Goal: Task Accomplishment & Management: Manage account settings

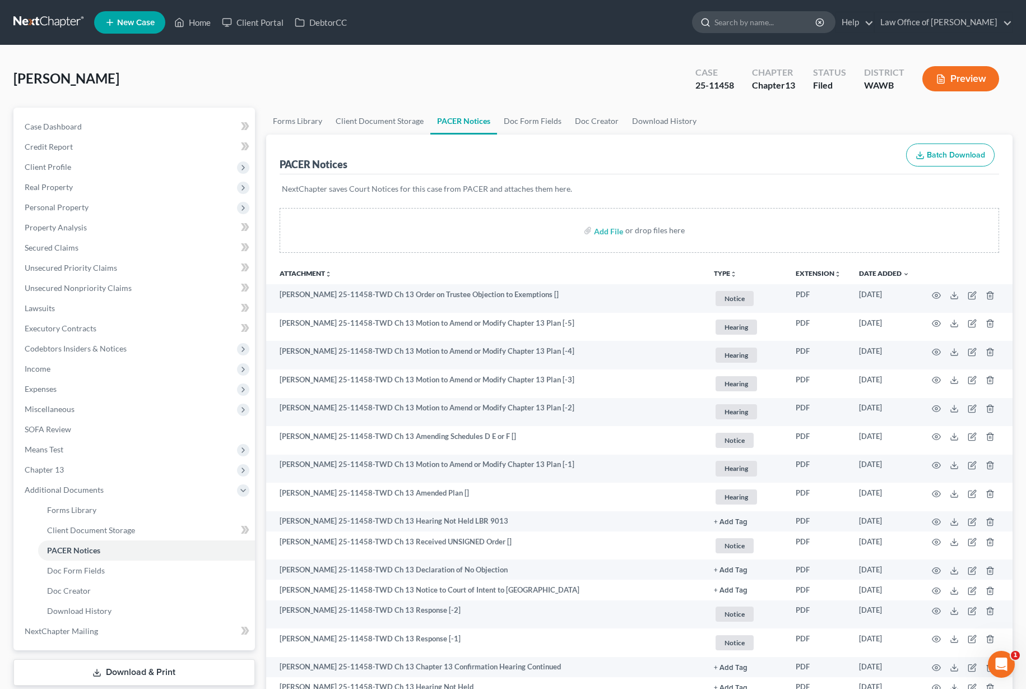
click at [806, 29] on input "search" at bounding box center [766, 22] width 103 height 21
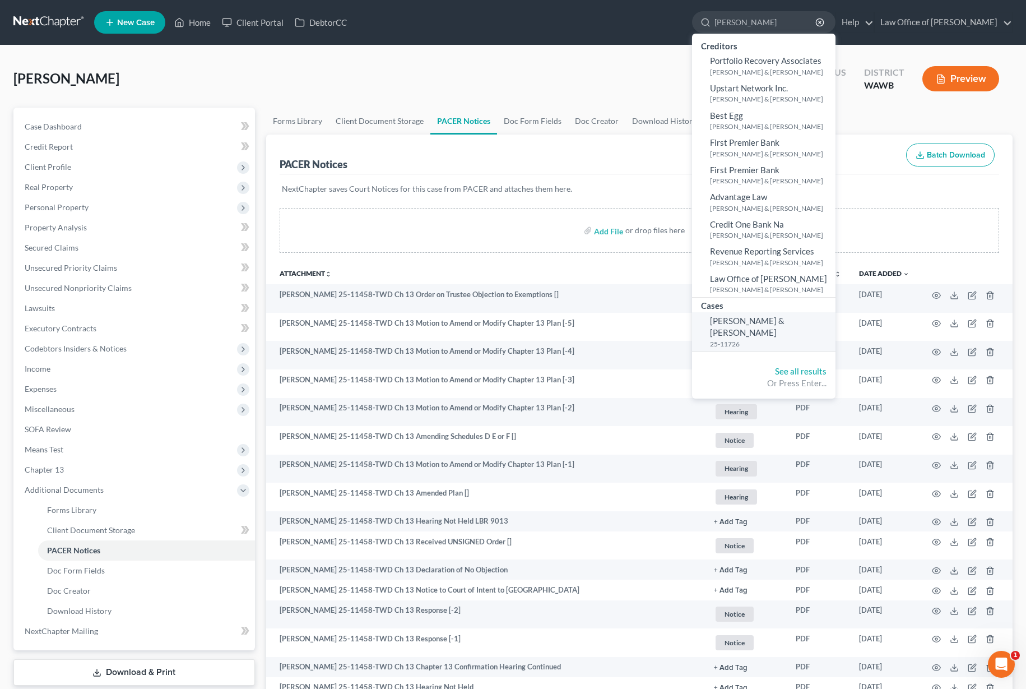
type input "[PERSON_NAME]"
click at [768, 322] on span "[PERSON_NAME] & [PERSON_NAME]" at bounding box center [747, 327] width 75 height 22
select select "0"
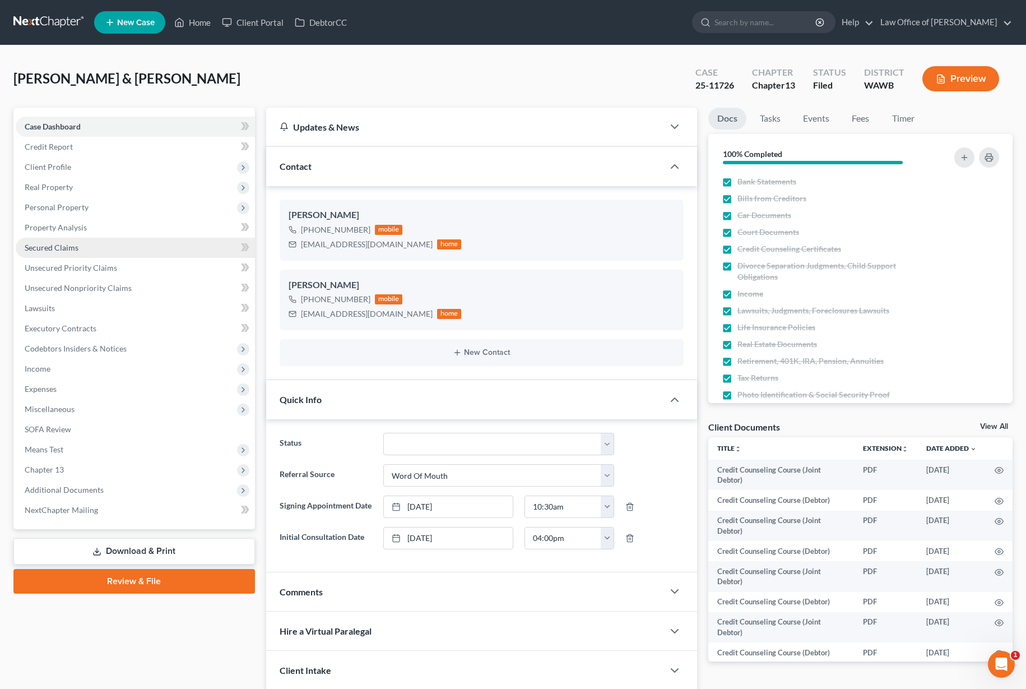
click at [139, 246] on link "Secured Claims" at bounding box center [135, 248] width 239 height 20
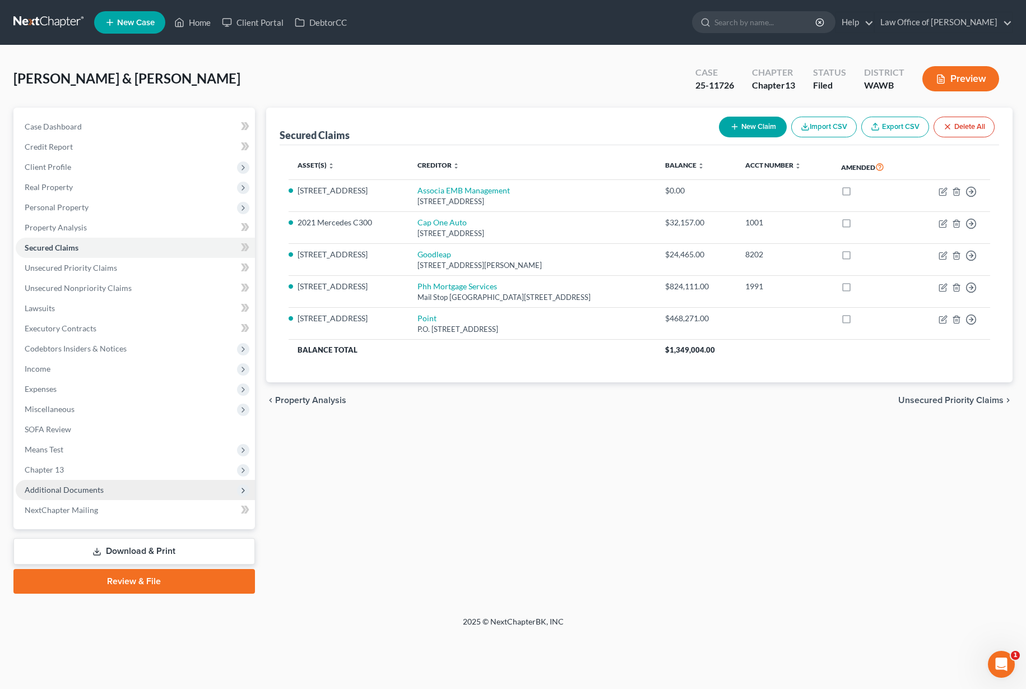
click at [158, 496] on span "Additional Documents" at bounding box center [135, 490] width 239 height 20
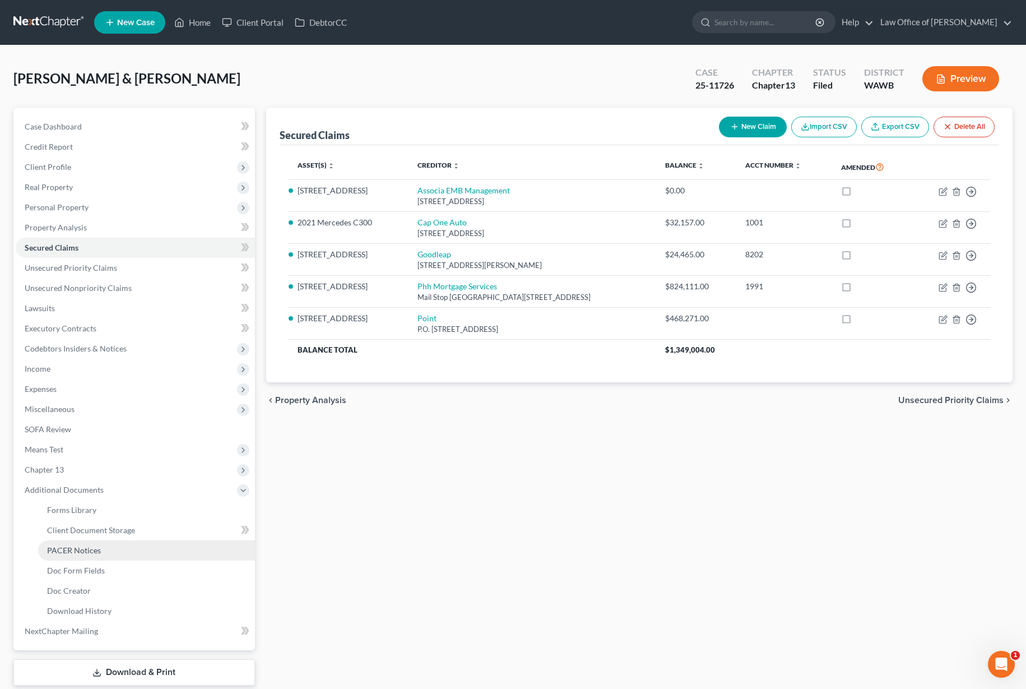
click at [131, 558] on link "PACER Notices" at bounding box center [146, 550] width 217 height 20
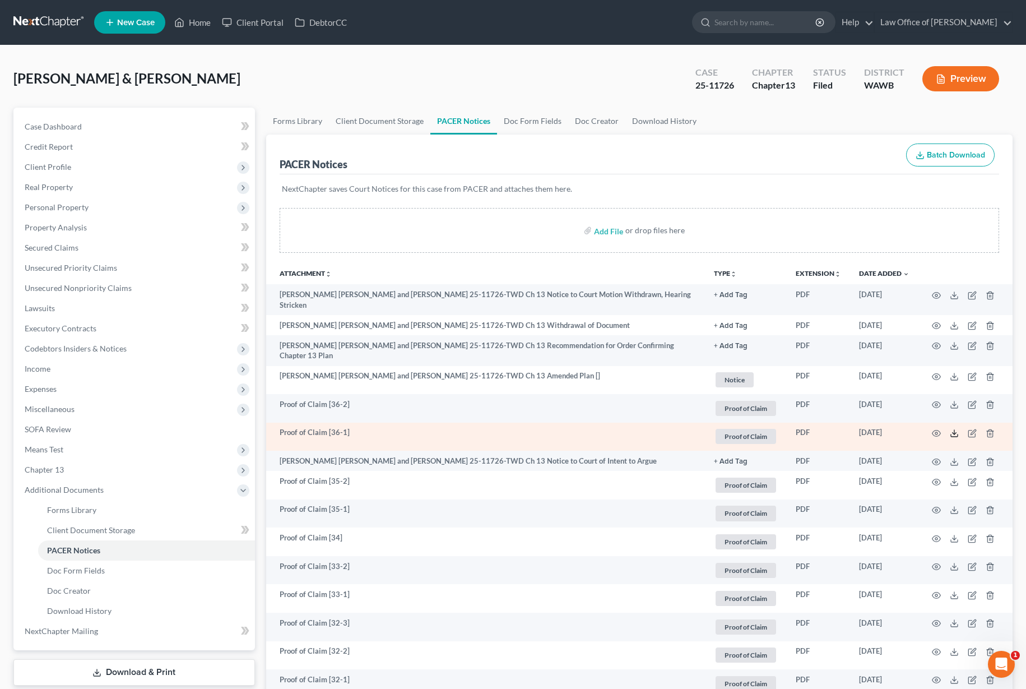
click at [952, 433] on icon at bounding box center [954, 433] width 9 height 9
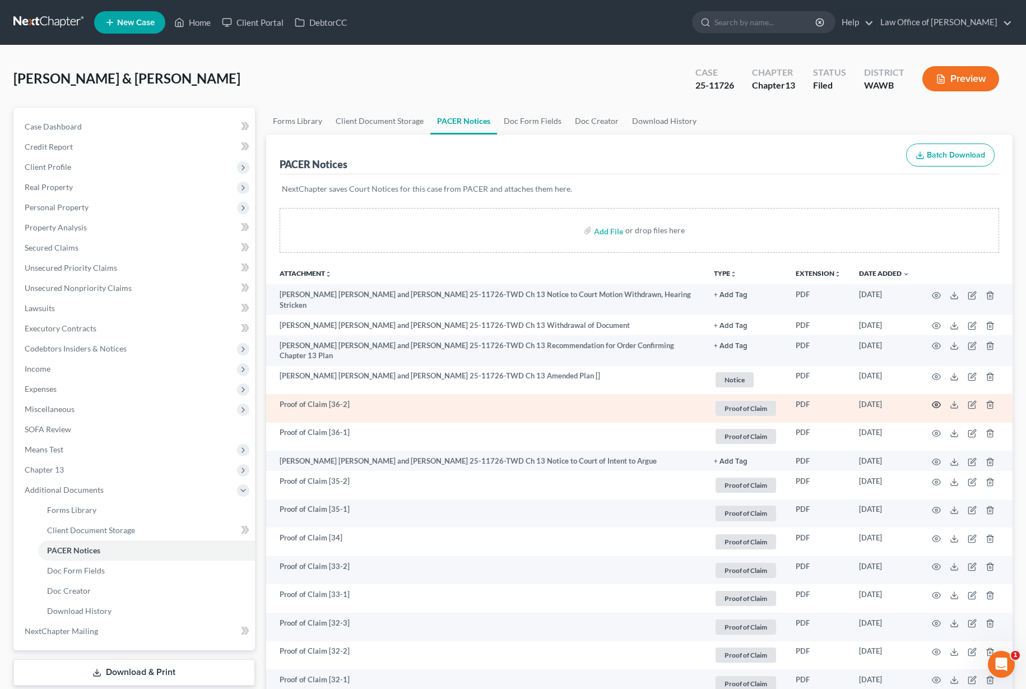
click at [940, 406] on icon "button" at bounding box center [937, 405] width 8 height 6
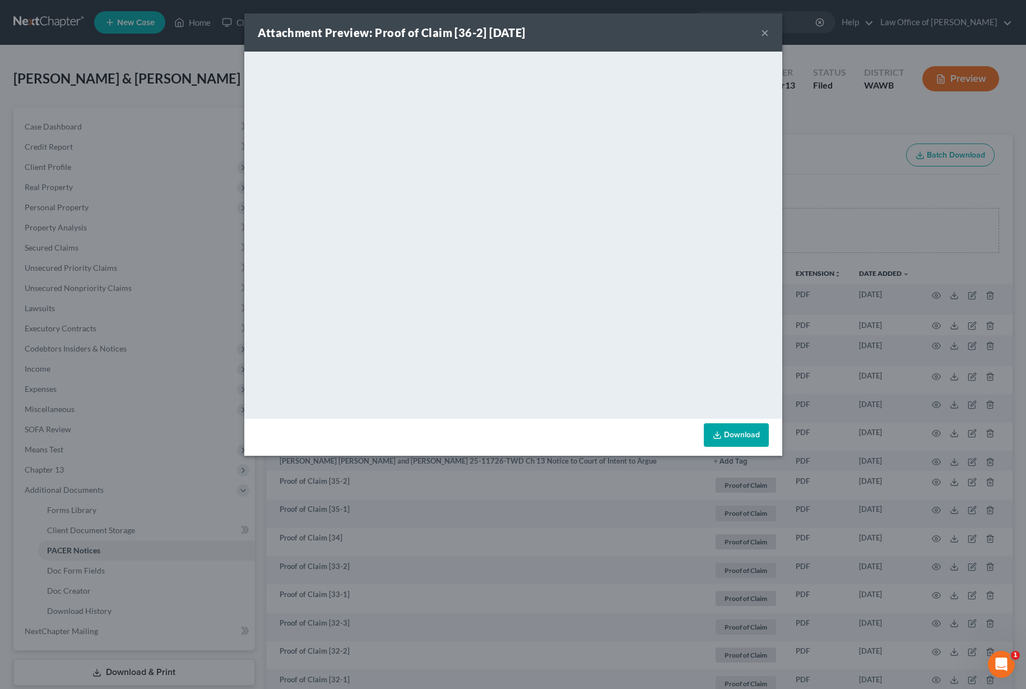
click at [763, 38] on button "×" at bounding box center [765, 32] width 8 height 13
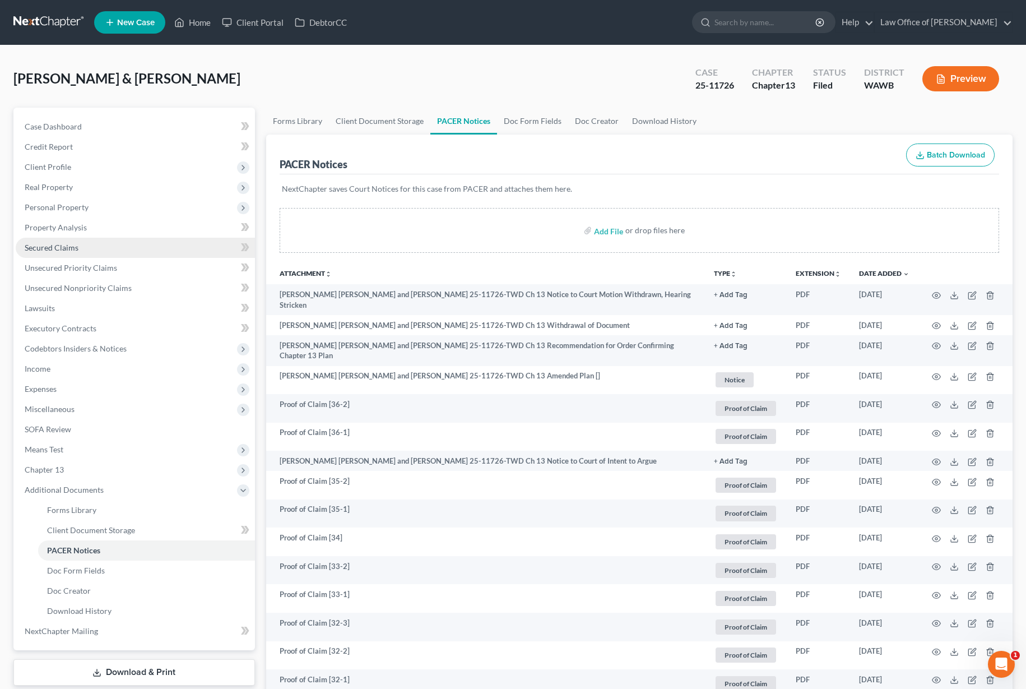
click at [163, 252] on link "Secured Claims" at bounding box center [135, 248] width 239 height 20
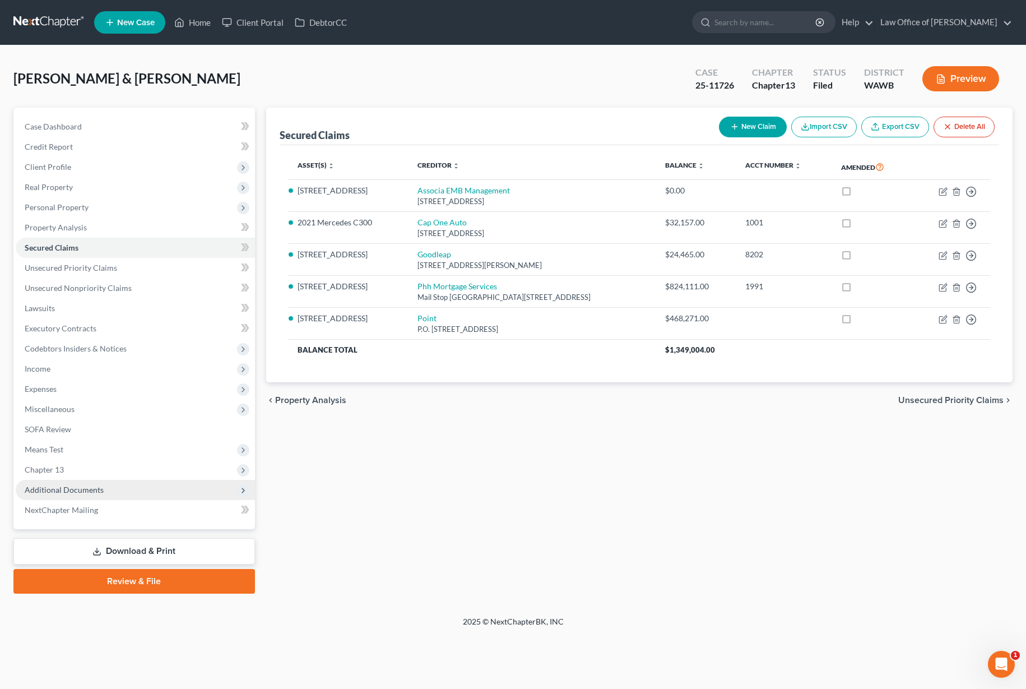
click at [112, 490] on span "Additional Documents" at bounding box center [135, 490] width 239 height 20
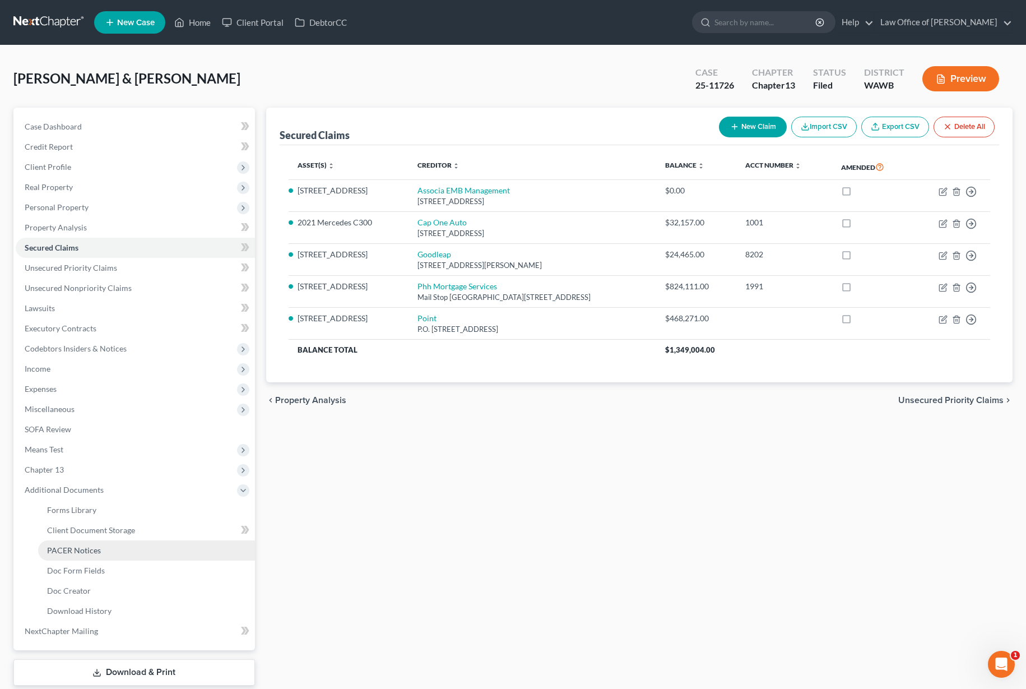
click at [114, 548] on link "PACER Notices" at bounding box center [146, 550] width 217 height 20
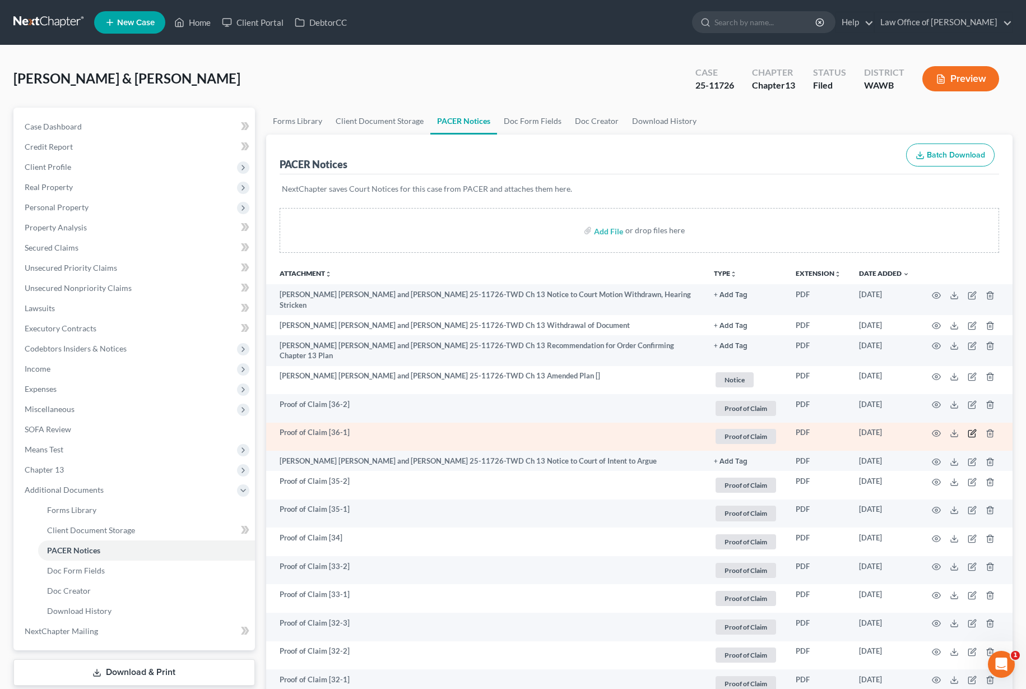
click at [974, 434] on icon "button" at bounding box center [972, 433] width 9 height 9
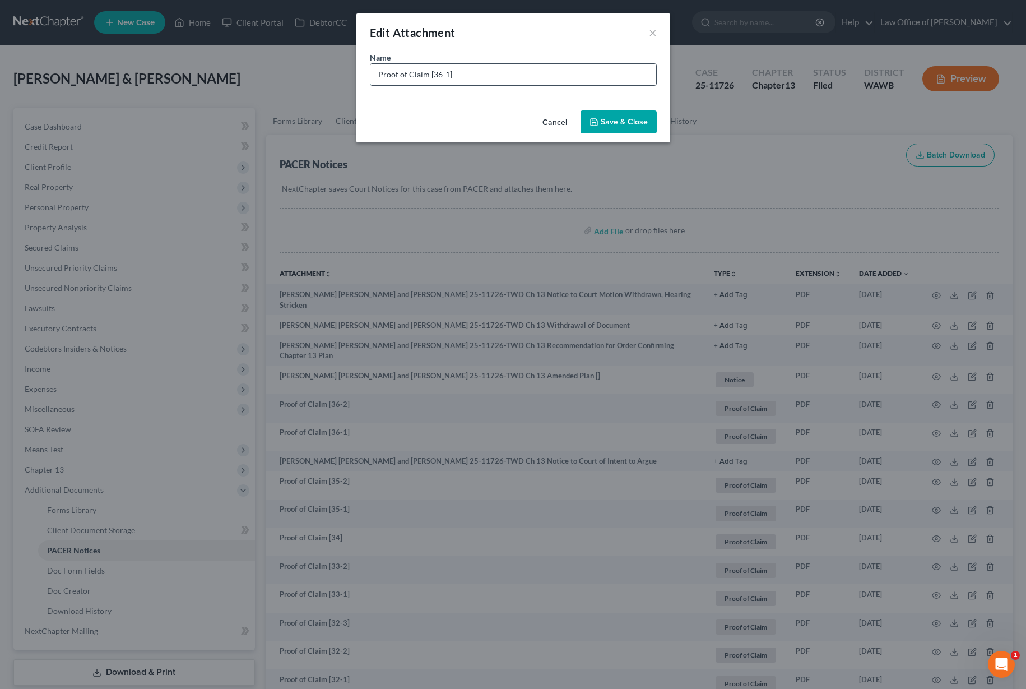
click at [489, 78] on input "Proof of Claim [36-1]" at bounding box center [514, 74] width 286 height 21
type input "Proof of Claim [36-1] - 2021 Mercedes Benz C300"
click at [609, 121] on span "Save & Close" at bounding box center [624, 122] width 47 height 10
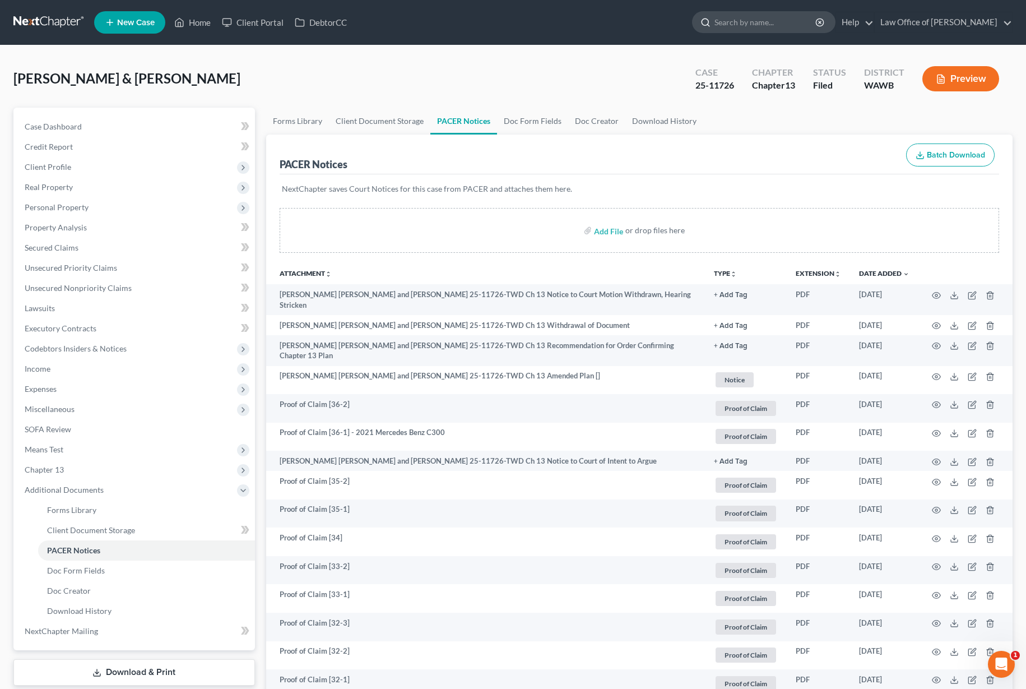
click at [787, 30] on input "search" at bounding box center [766, 22] width 103 height 21
paste input "25-11886"
type input "25-11886"
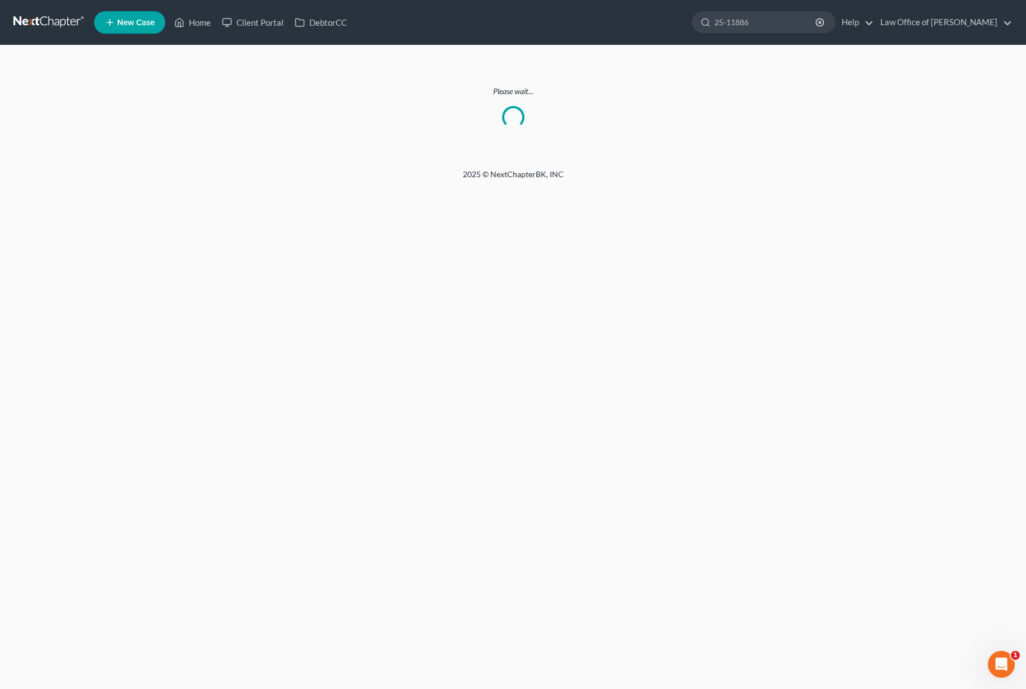
drag, startPoint x: 797, startPoint y: 24, endPoint x: 589, endPoint y: 20, distance: 207.4
click at [589, 20] on ul "New Case Home Client Portal DebtorCC 25-11886 - No Result - Cases [PERSON_NAME]…" at bounding box center [553, 22] width 919 height 29
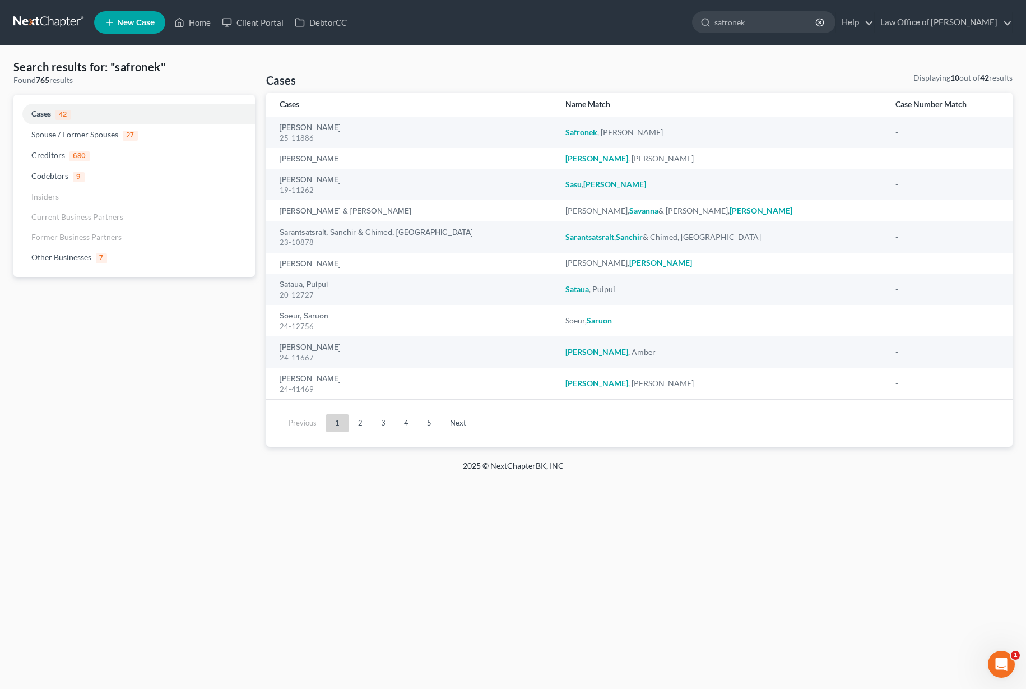
type input "safronek"
